Goal: Task Accomplishment & Management: Use online tool/utility

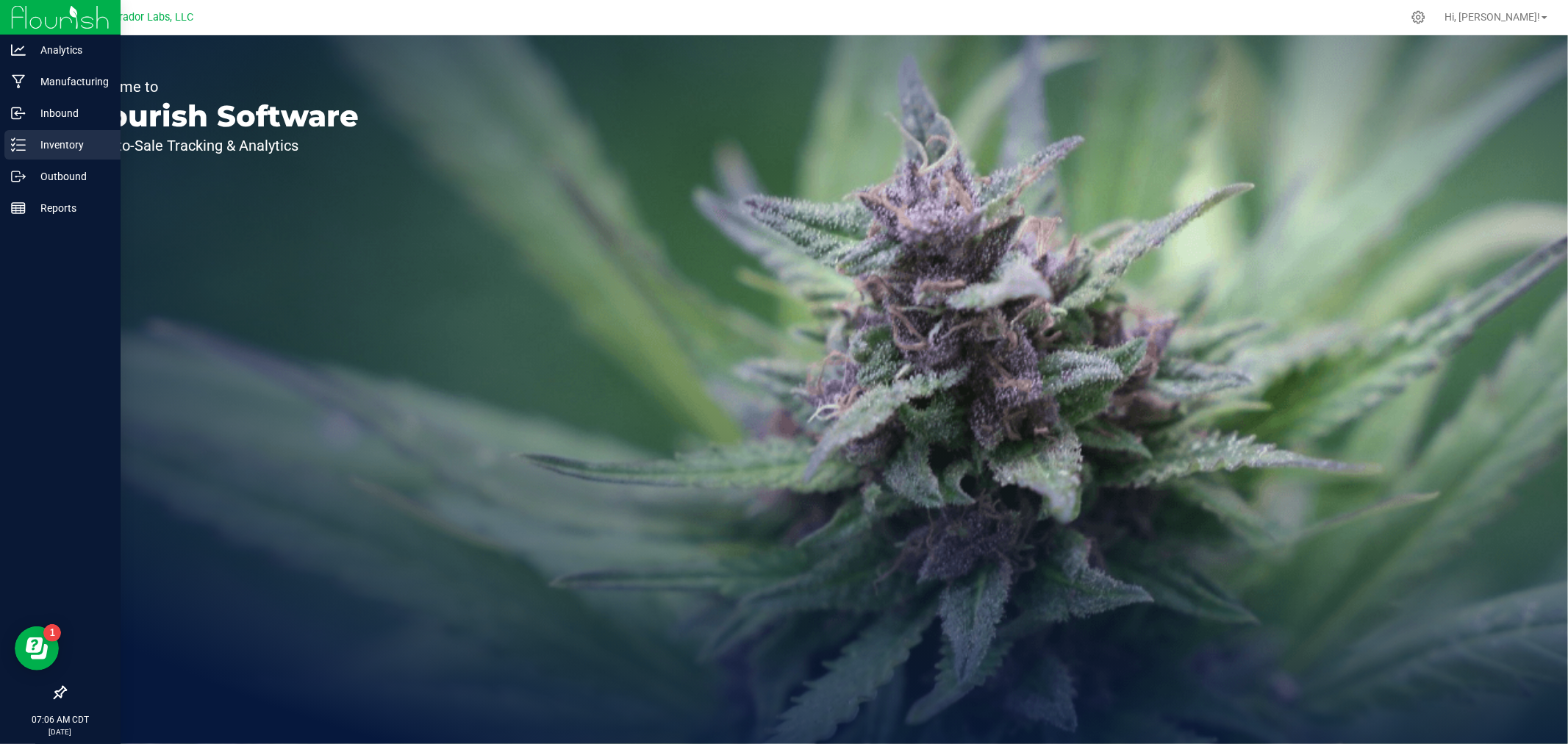
click at [12, 153] on div "Inventory" at bounding box center [62, 144] width 116 height 29
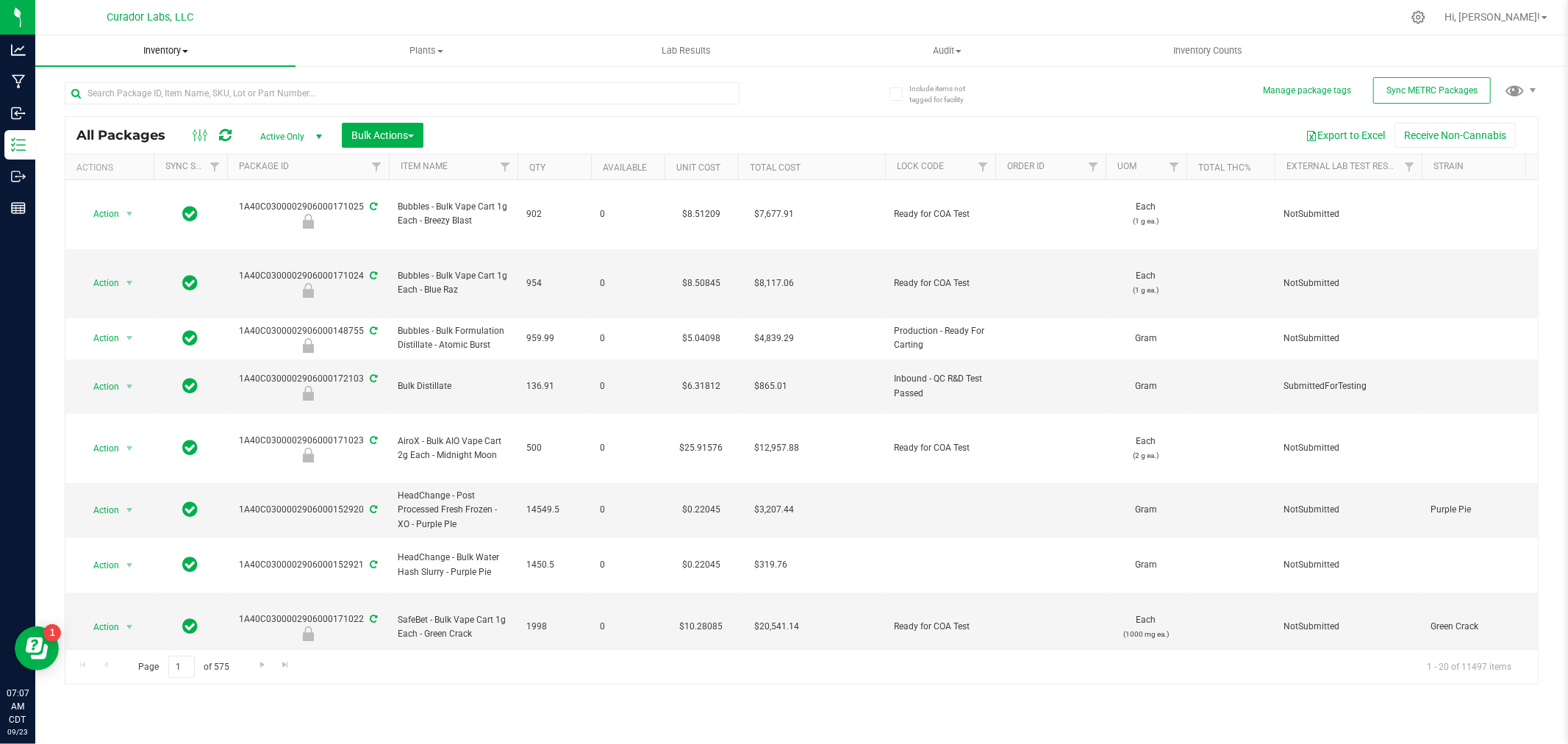
click at [178, 47] on span "Inventory" at bounding box center [165, 50] width 260 height 13
click at [137, 98] on li "All inventory" at bounding box center [165, 106] width 260 height 17
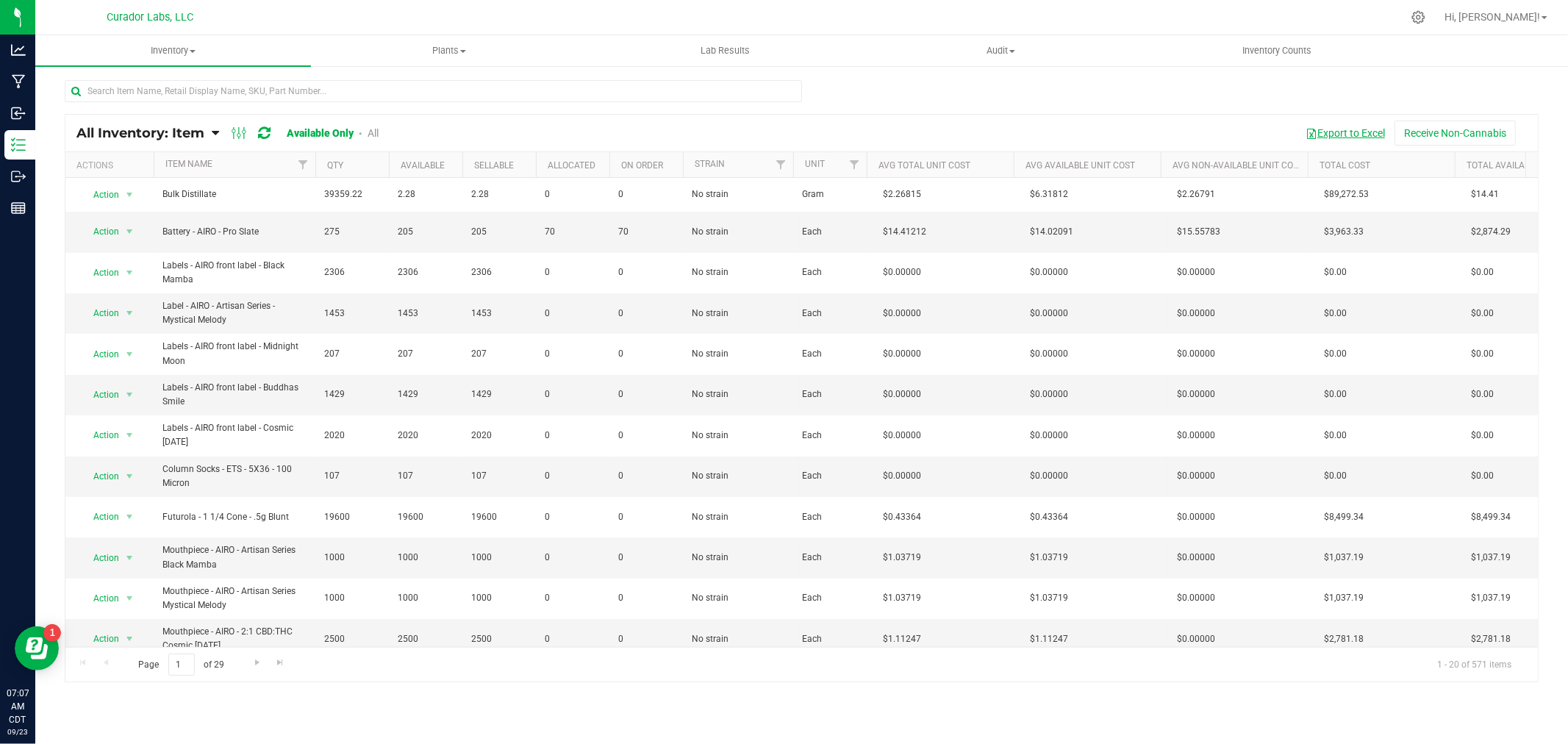
click at [1336, 133] on button "Export to Excel" at bounding box center [1345, 133] width 99 height 25
